Goal: Transaction & Acquisition: Download file/media

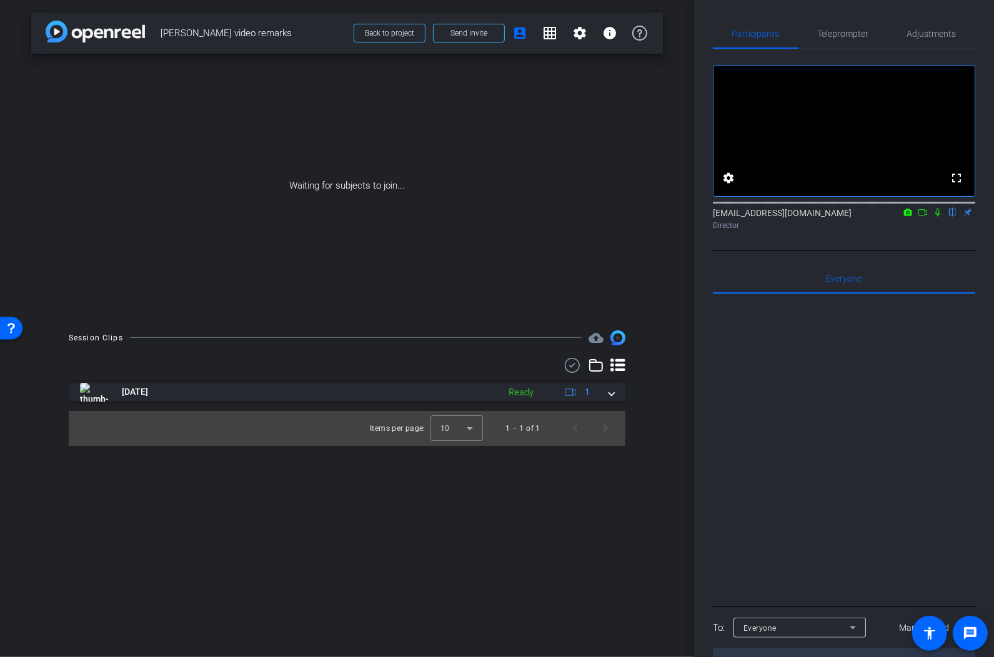
click at [73, 26] on img at bounding box center [95, 32] width 99 height 22
click at [68, 34] on img at bounding box center [95, 32] width 99 height 22
click at [54, 31] on img at bounding box center [95, 32] width 99 height 22
click at [399, 35] on span "Back to project" at bounding box center [389, 33] width 49 height 9
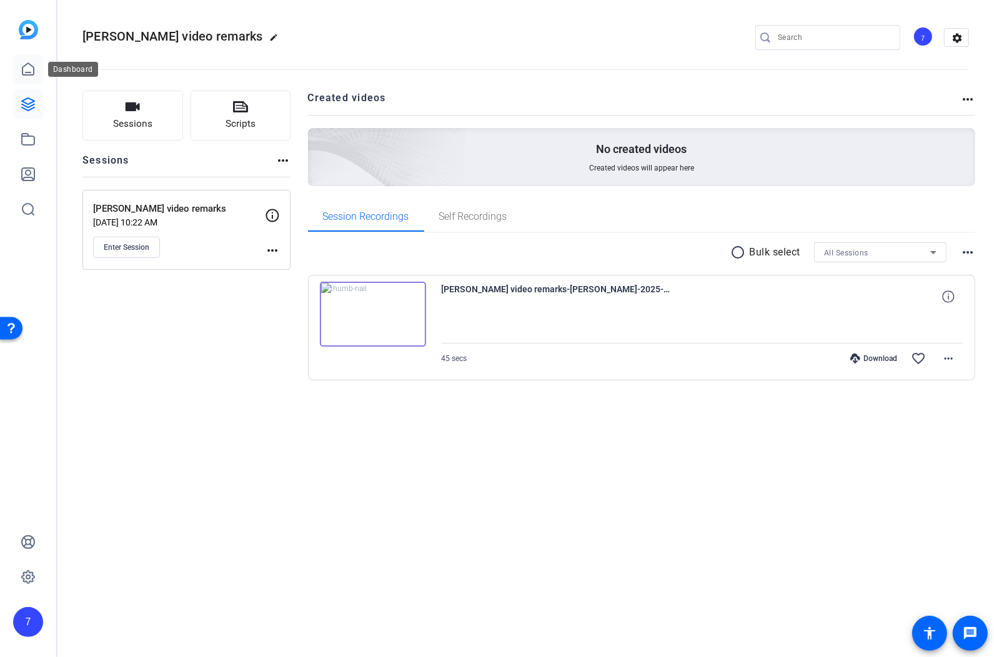
click at [24, 74] on icon at bounding box center [28, 69] width 15 height 15
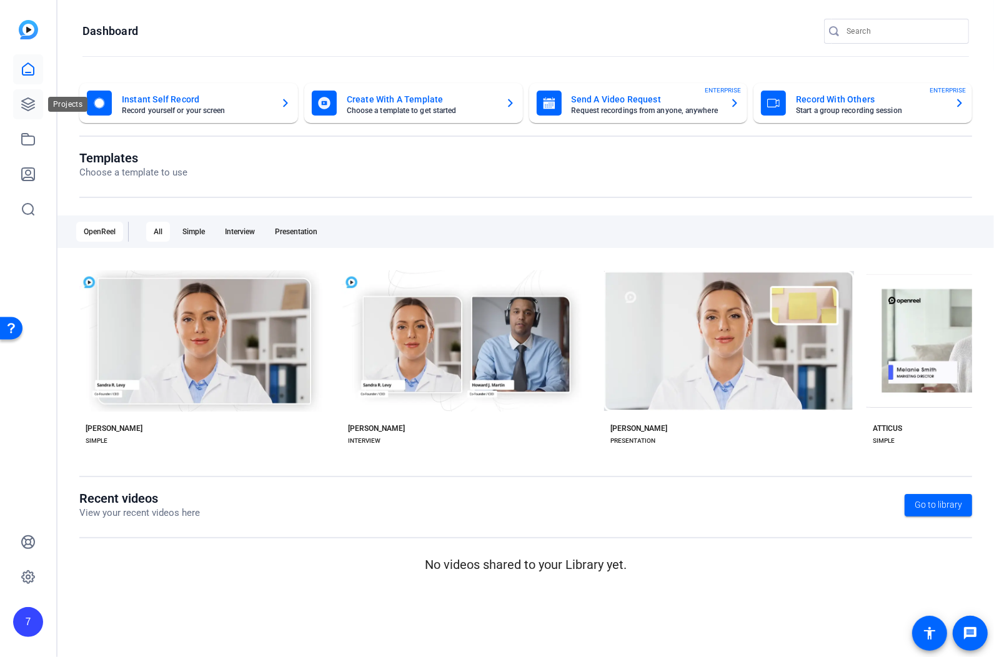
click at [24, 105] on icon at bounding box center [28, 104] width 12 height 12
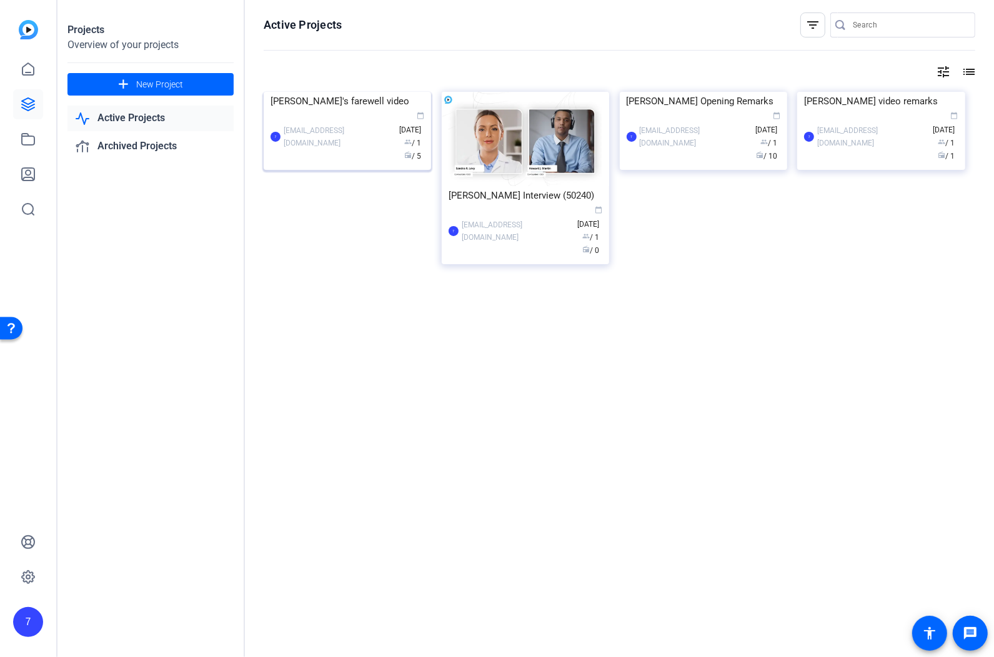
click at [334, 149] on div "[EMAIL_ADDRESS][DOMAIN_NAME]" at bounding box center [338, 136] width 109 height 25
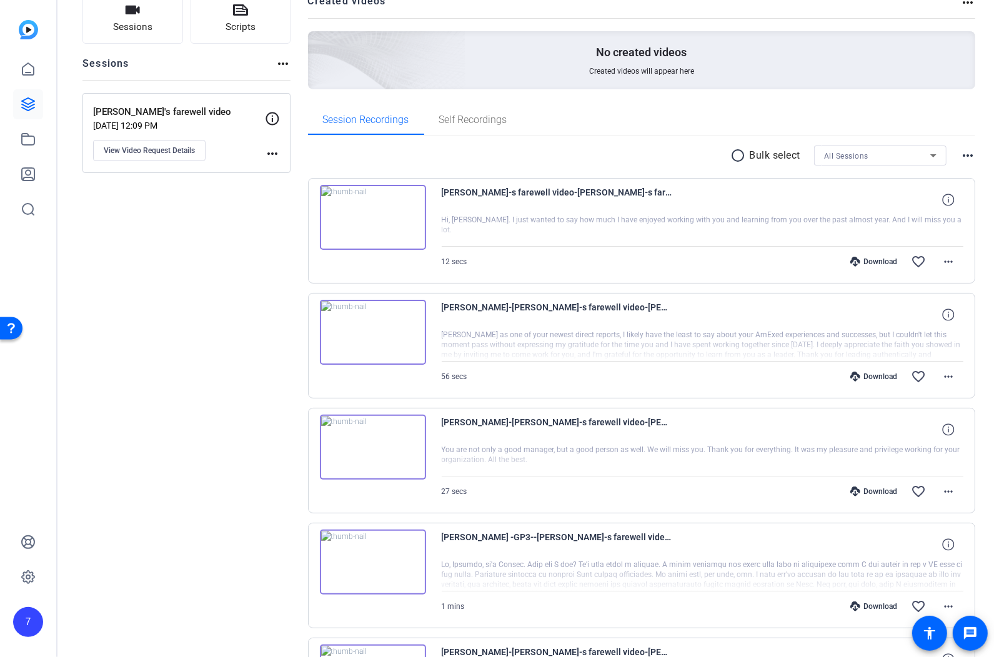
scroll to position [99, 0]
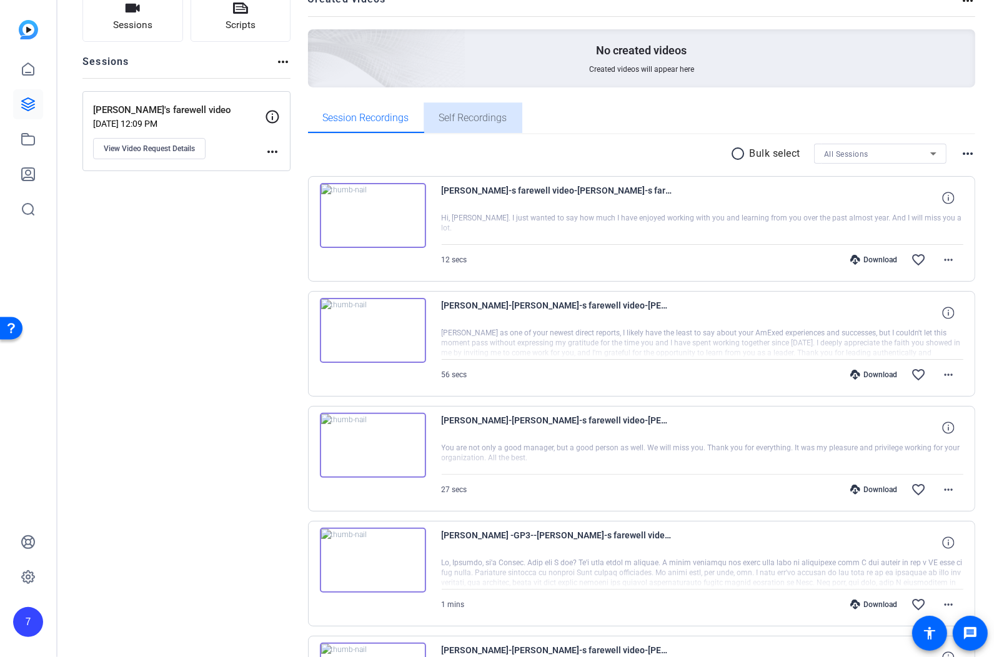
click at [475, 123] on span "Self Recordings" at bounding box center [473, 118] width 68 height 10
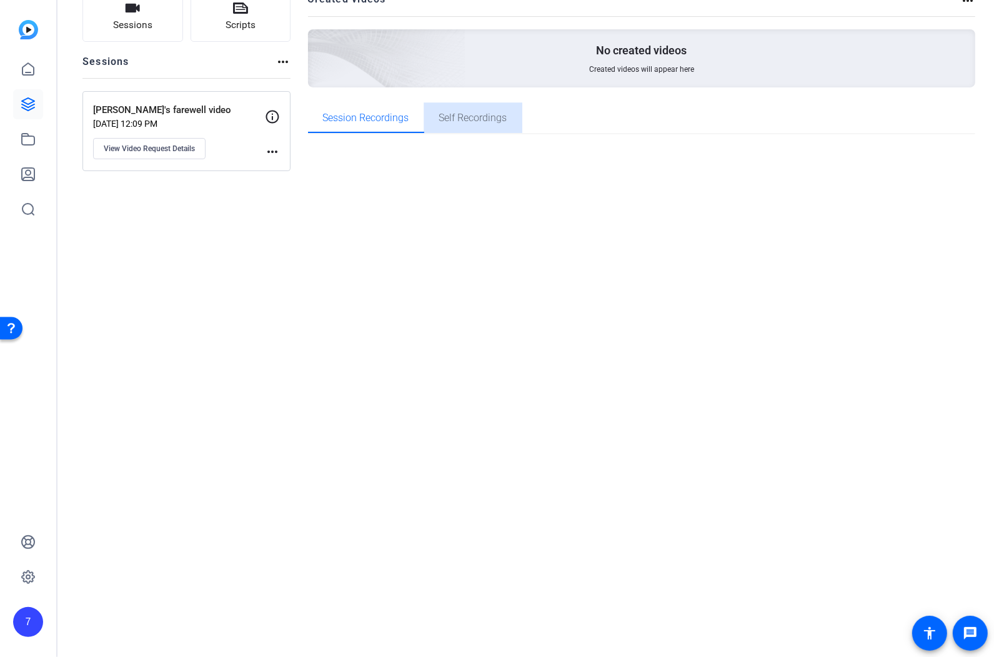
scroll to position [0, 0]
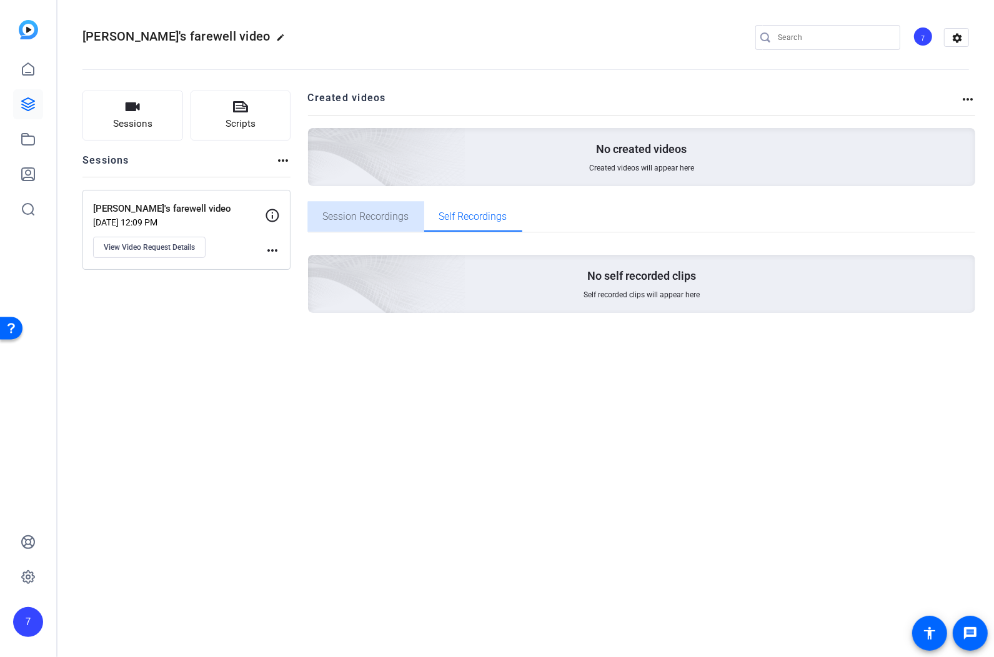
click at [370, 221] on span "Session Recordings" at bounding box center [366, 217] width 86 height 10
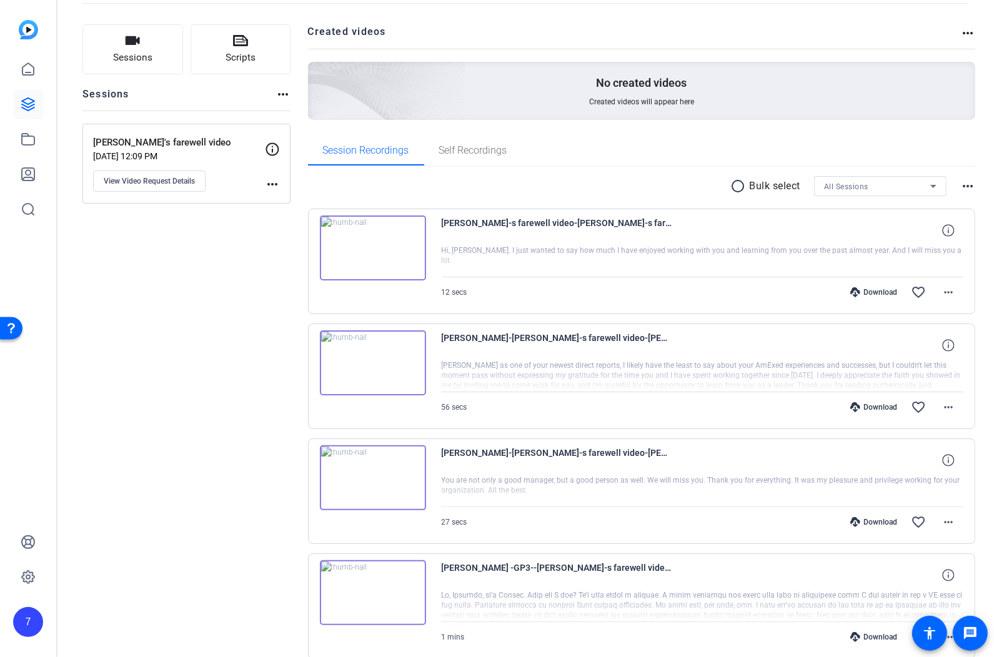
scroll to position [234, 0]
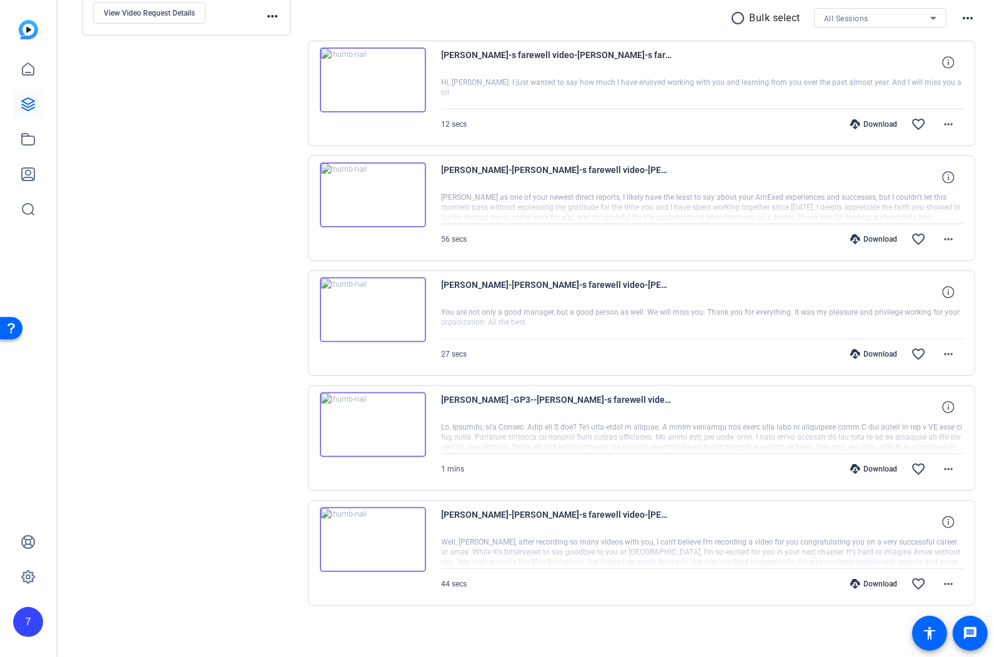
click at [871, 579] on div "Download" at bounding box center [873, 584] width 59 height 10
click at [877, 464] on div "Download" at bounding box center [873, 469] width 59 height 10
click at [874, 349] on div "Download" at bounding box center [873, 354] width 59 height 10
click at [274, 244] on div "Sessions Scripts Sessions more_horiz [PERSON_NAME]'s farewell video [DATE] 12:0…" at bounding box center [186, 251] width 208 height 790
click at [861, 237] on div "Download" at bounding box center [873, 239] width 59 height 10
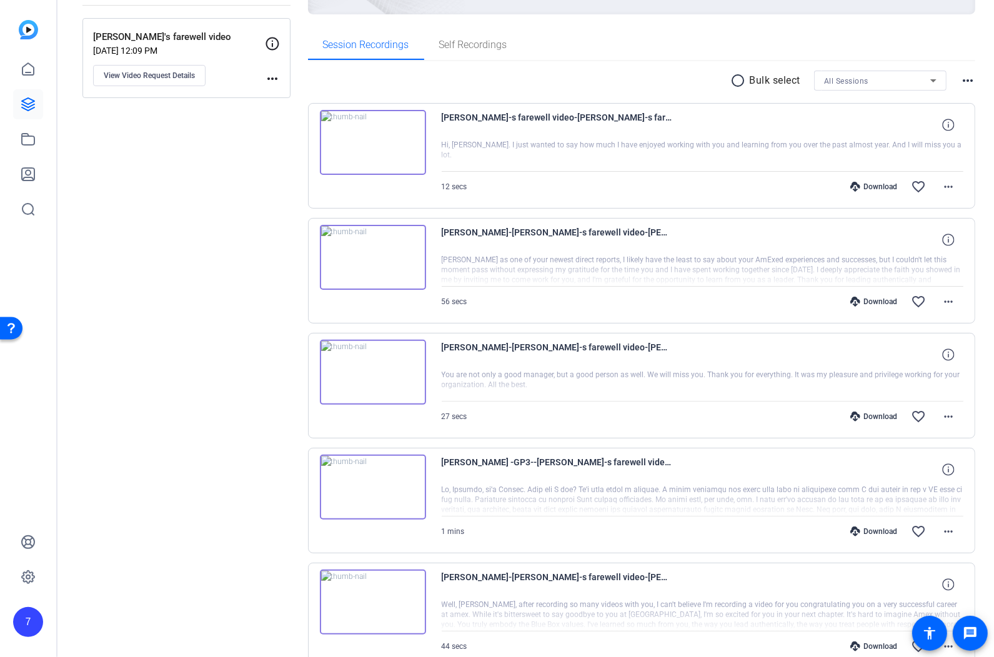
scroll to position [166, 0]
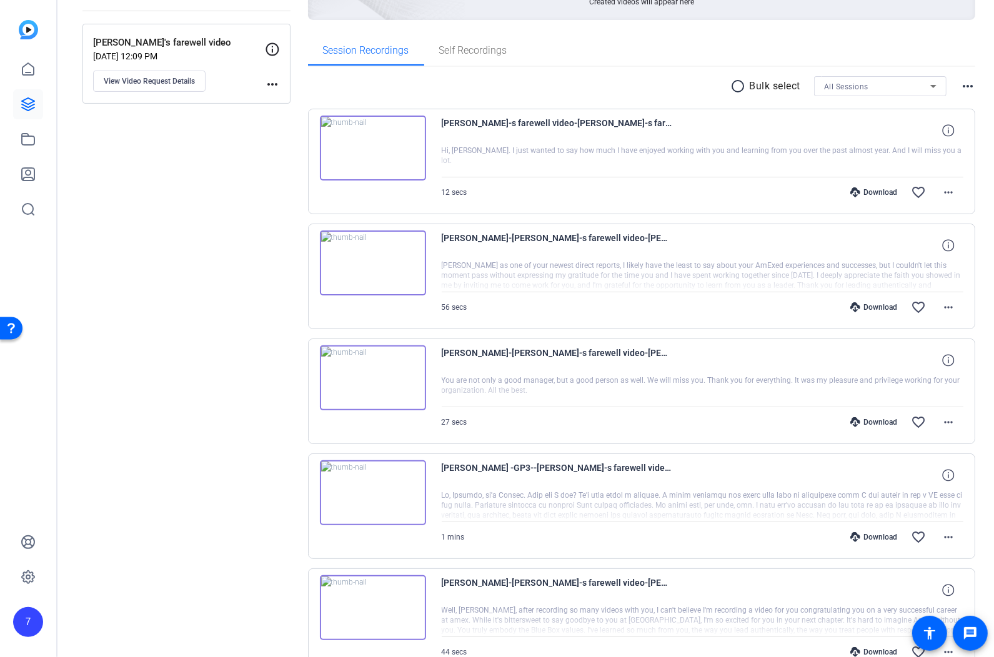
click at [873, 189] on div "Download" at bounding box center [873, 192] width 59 height 10
click at [204, 229] on div "Sessions Scripts Sessions more_horiz [PERSON_NAME]'s farewell video [DATE] 12:0…" at bounding box center [186, 319] width 208 height 790
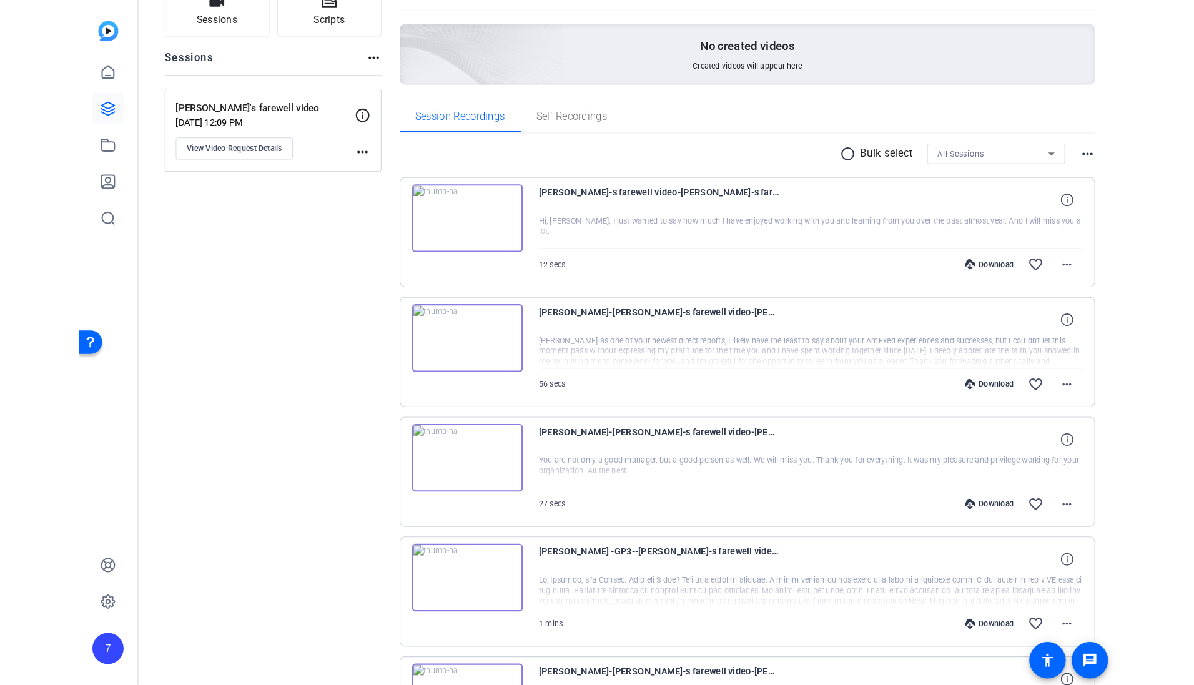
scroll to position [0, 0]
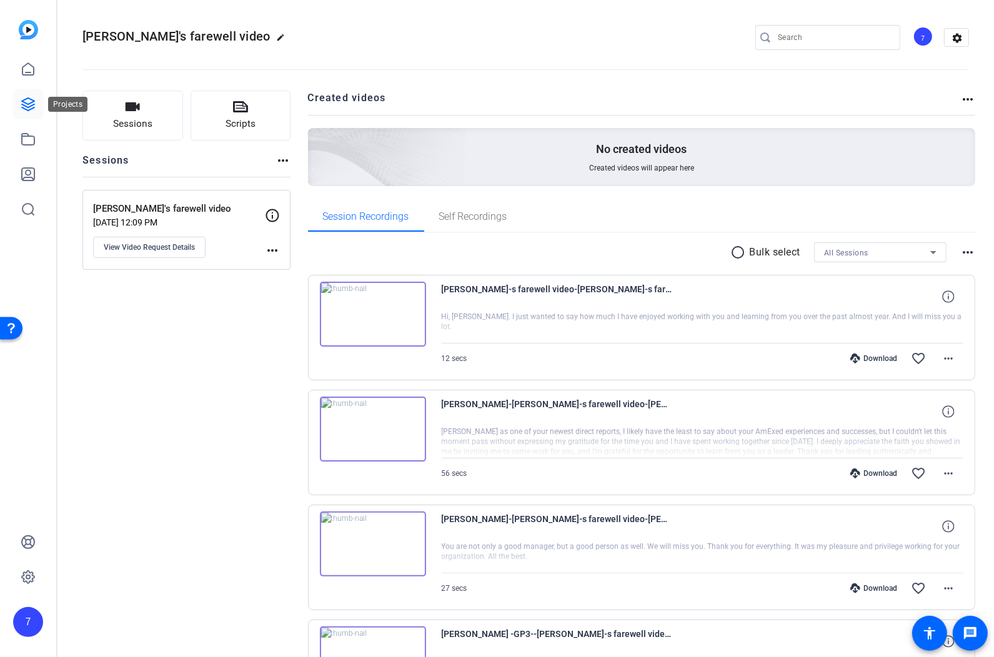
click at [27, 98] on icon at bounding box center [28, 104] width 12 height 12
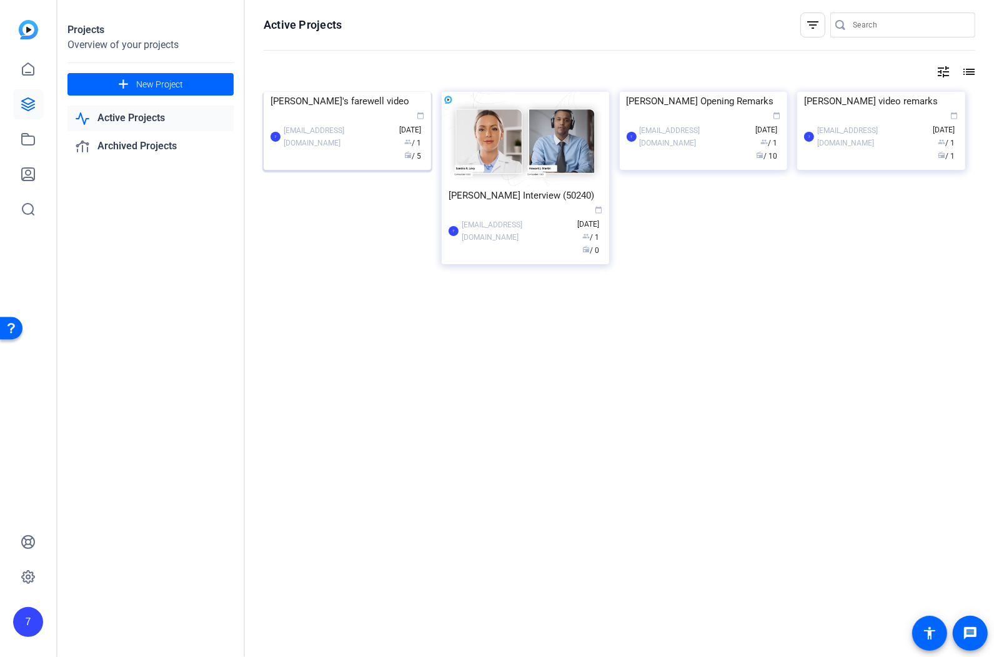
click at [351, 163] on div "7 [EMAIL_ADDRESS][DOMAIN_NAME] calendar_today [DATE] group / 1 radio / 5" at bounding box center [347, 137] width 154 height 52
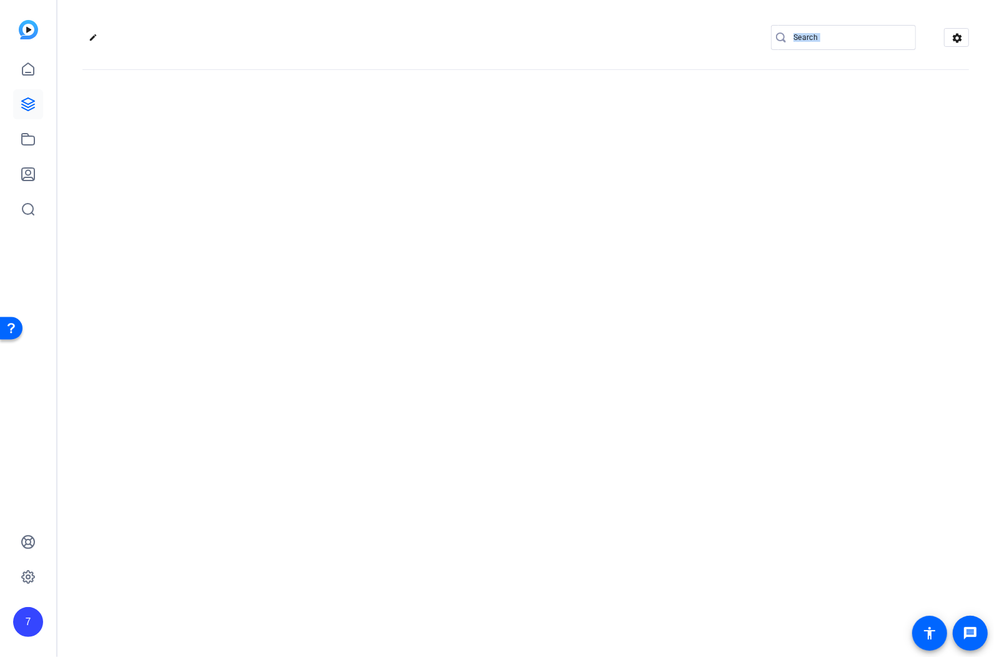
click at [351, 209] on div "edit settings" at bounding box center [525, 328] width 936 height 657
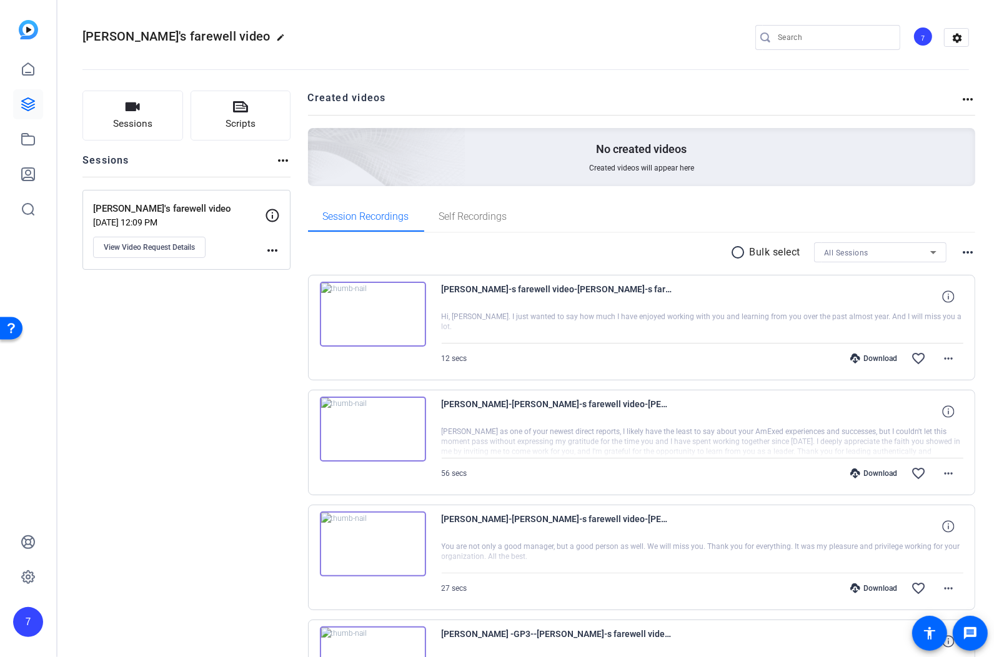
click at [213, 422] on div "Sessions Scripts Sessions more_horiz [PERSON_NAME]'s farewell video [DATE] 12:0…" at bounding box center [186, 486] width 208 height 790
click at [951, 356] on mat-icon "more_horiz" at bounding box center [948, 358] width 15 height 15
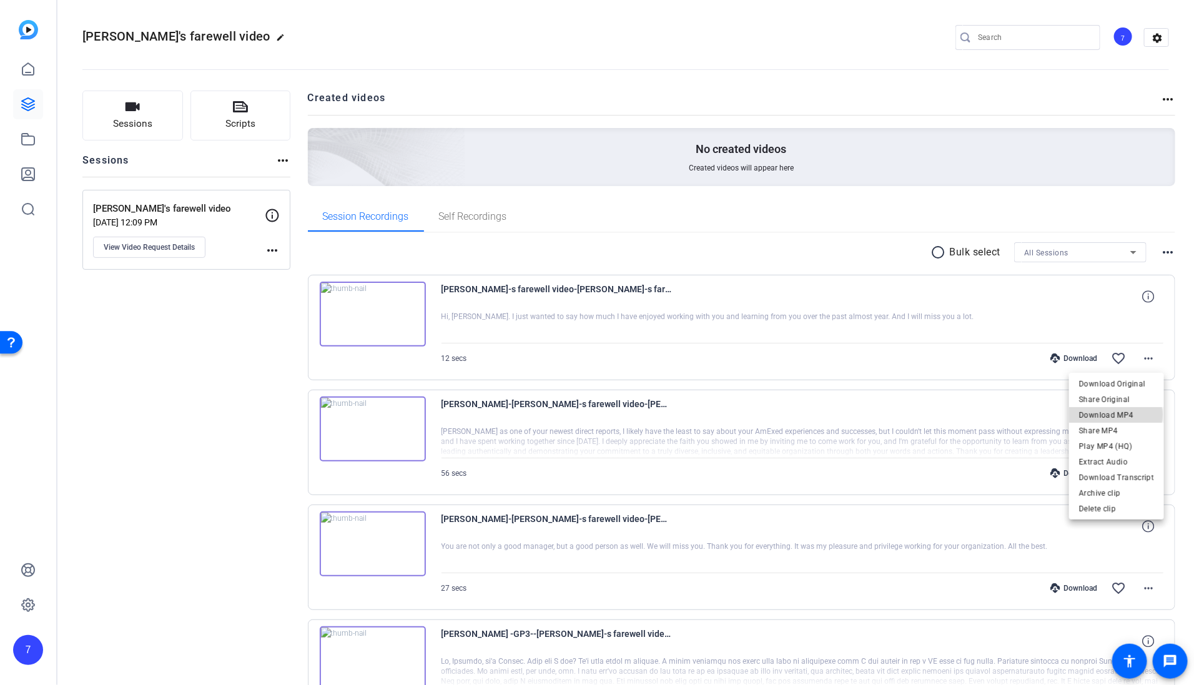
click at [993, 415] on span "Download MP4" at bounding box center [1116, 414] width 75 height 15
click at [715, 206] on div "Session Recordings Self Recordings" at bounding box center [742, 217] width 868 height 30
click at [993, 468] on span at bounding box center [1149, 474] width 30 height 30
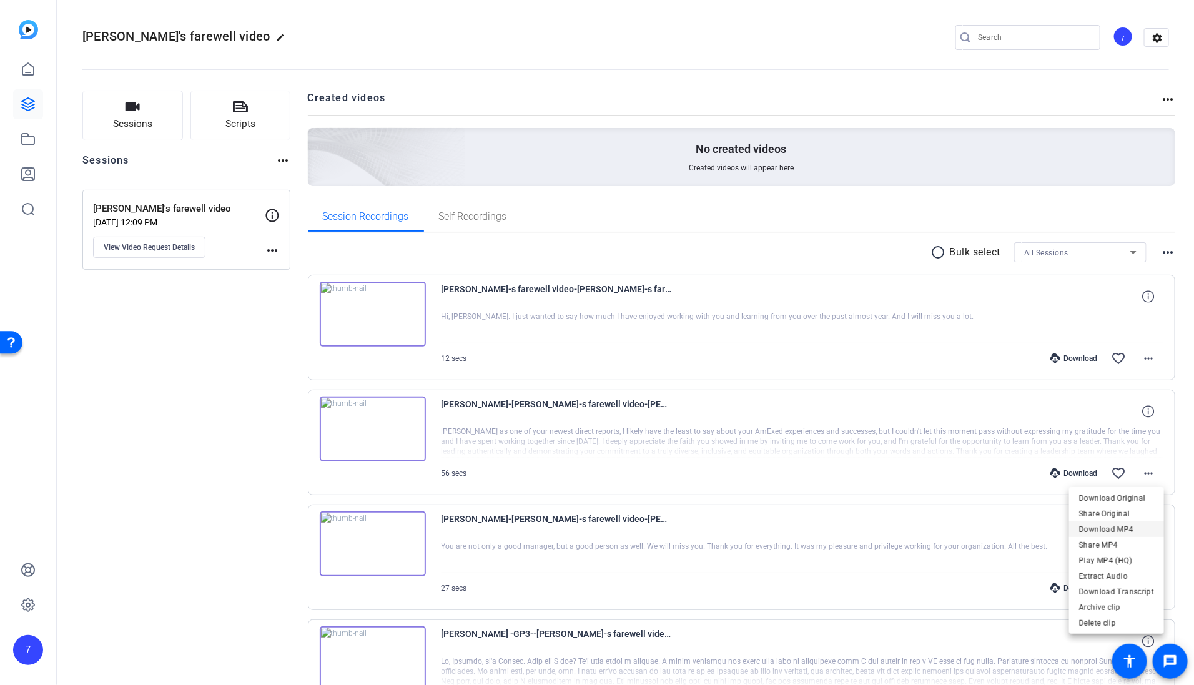
click at [993, 527] on span "Download MP4" at bounding box center [1116, 529] width 75 height 15
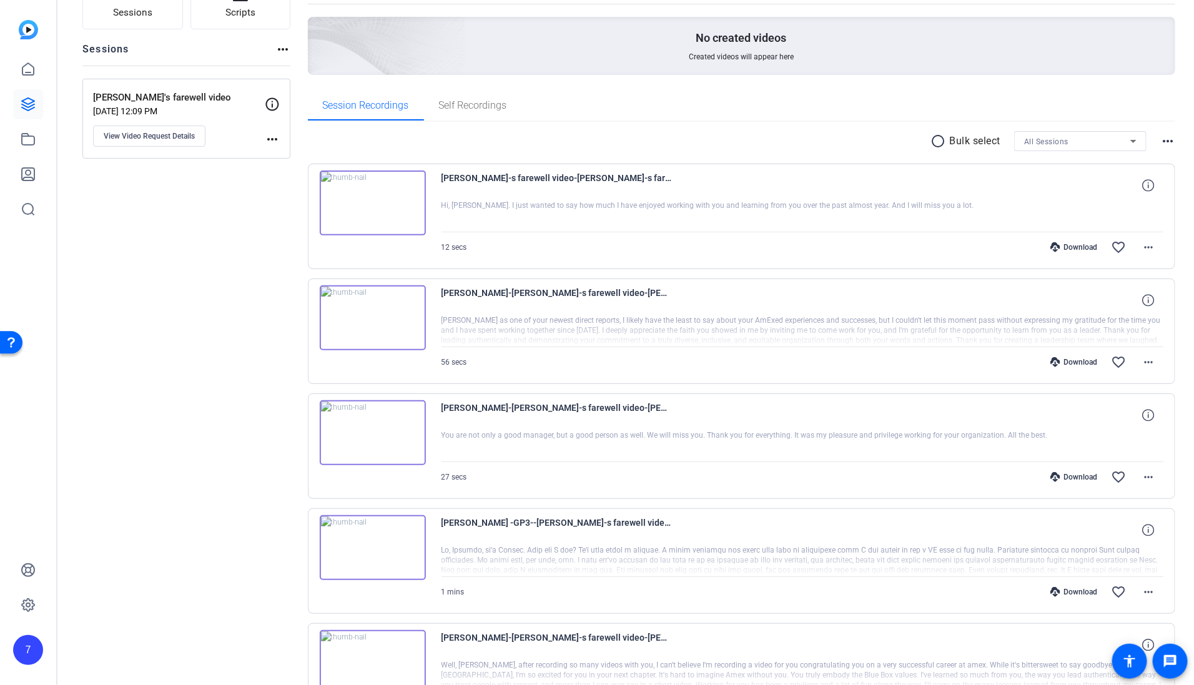
scroll to position [113, 0]
click at [993, 470] on mat-icon "more_horiz" at bounding box center [1148, 475] width 15 height 15
click at [993, 530] on span "Download MP4" at bounding box center [1116, 530] width 75 height 15
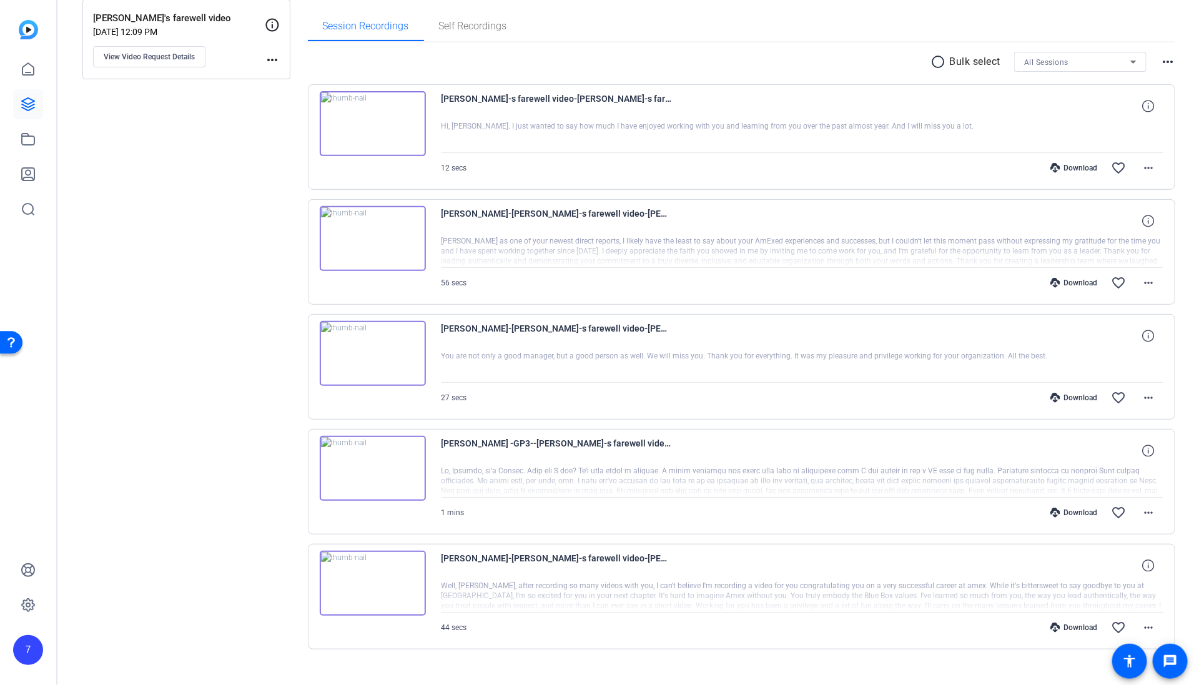
scroll to position [206, 0]
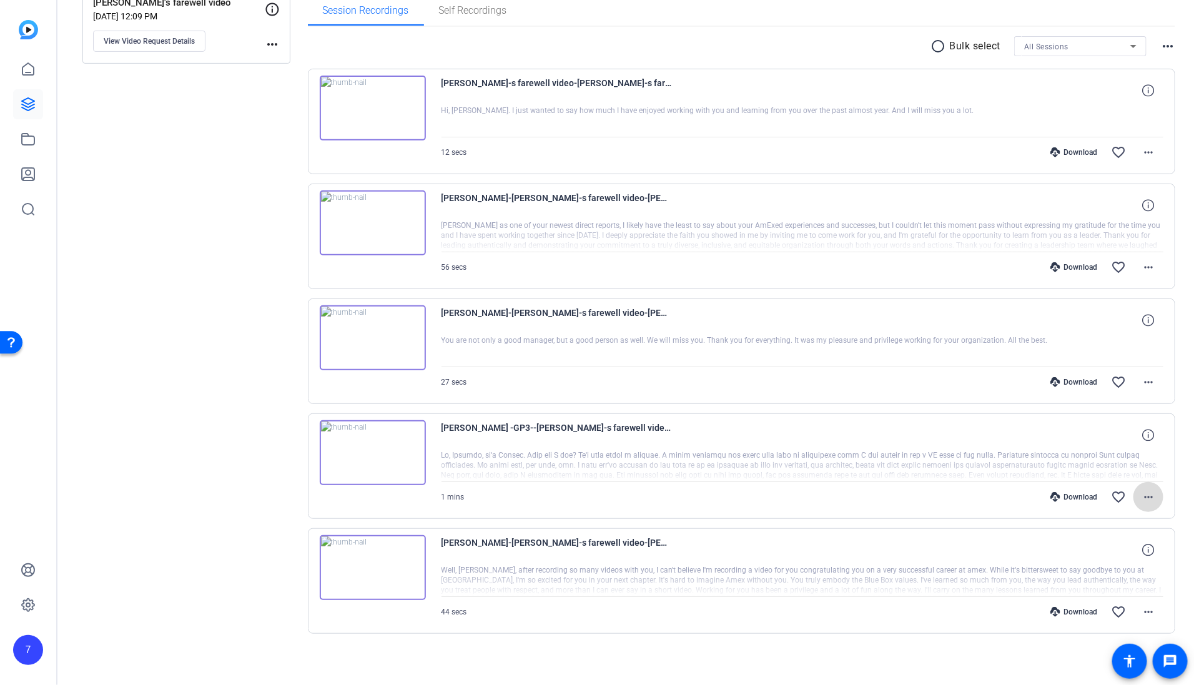
click at [993, 490] on mat-icon "more_horiz" at bounding box center [1148, 497] width 15 height 15
click at [993, 551] on span "Download MP4" at bounding box center [1116, 550] width 75 height 15
click at [993, 607] on mat-icon "more_horiz" at bounding box center [1148, 612] width 15 height 15
click at [993, 491] on span "Download MP4" at bounding box center [1116, 488] width 75 height 15
